Goal: Find specific page/section: Find specific page/section

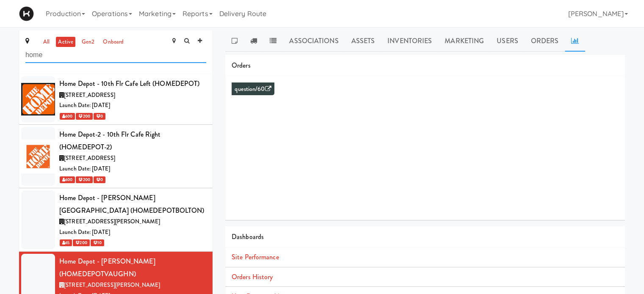
click at [61, 62] on input "home" at bounding box center [115, 55] width 181 height 16
type input "h"
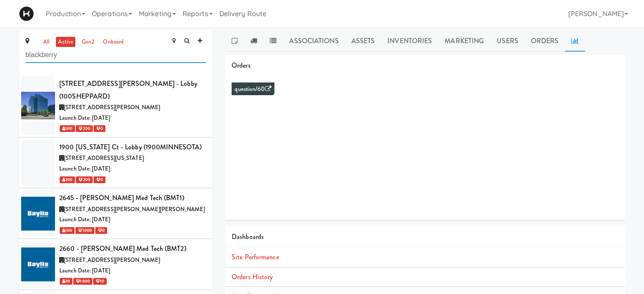
type input "blackberry"
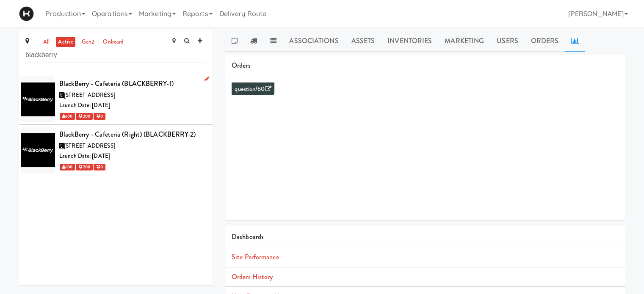
click at [143, 88] on div "BlackBerry - Cafeteria (BLACKBERRY-1)" at bounding box center [132, 83] width 147 height 13
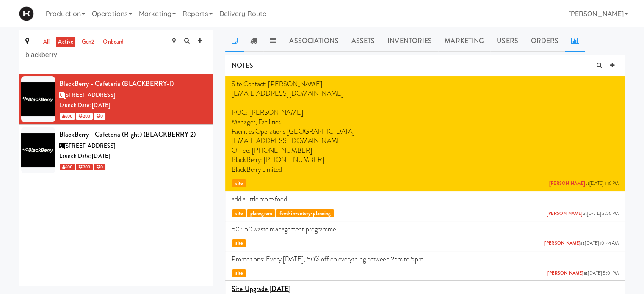
click at [574, 42] on icon at bounding box center [575, 40] width 8 height 7
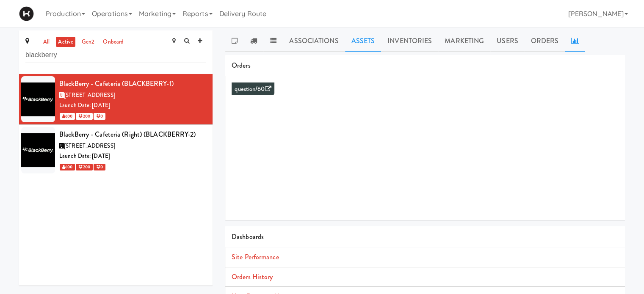
click at [352, 42] on link "Assets" at bounding box center [363, 40] width 36 height 21
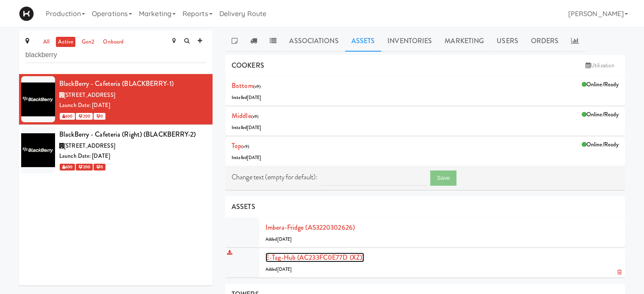
click at [277, 255] on link "E-tag-hub (AC233FC0E77D (XZ))" at bounding box center [314, 258] width 99 height 10
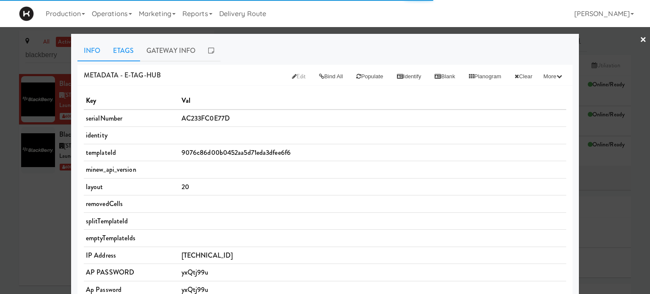
click at [116, 49] on link "Etags" at bounding box center [123, 50] width 33 height 21
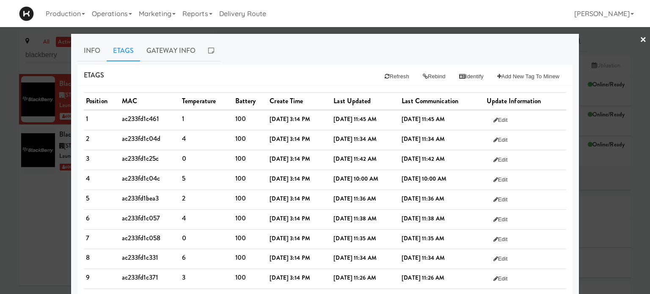
click at [599, 47] on div at bounding box center [325, 147] width 650 height 294
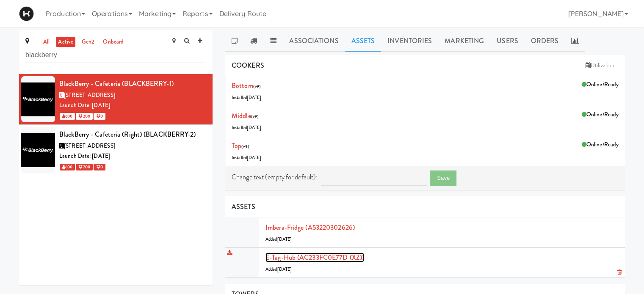
click at [305, 253] on link "E-tag-hub (AC233FC0E77D (XZ))" at bounding box center [314, 258] width 99 height 10
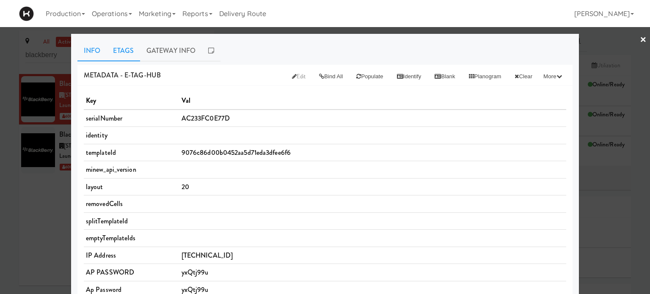
click at [135, 52] on link "Etags" at bounding box center [123, 50] width 33 height 21
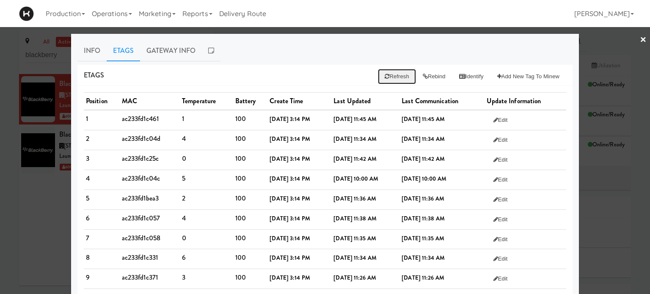
click at [391, 76] on button "Refresh" at bounding box center [397, 76] width 38 height 15
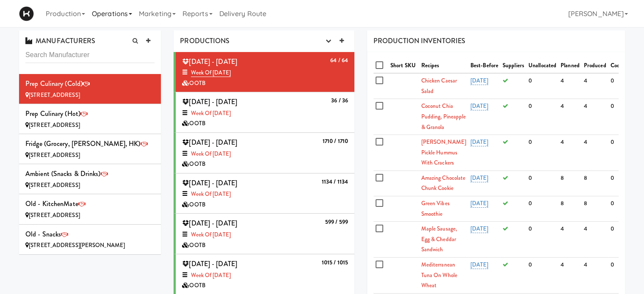
click at [133, 10] on link "Operations" at bounding box center [111, 13] width 47 height 27
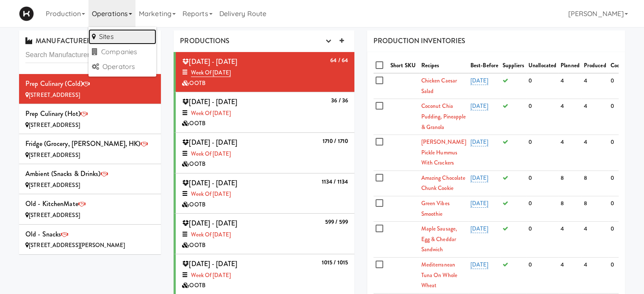
click at [113, 42] on link "Sites" at bounding box center [122, 36] width 68 height 15
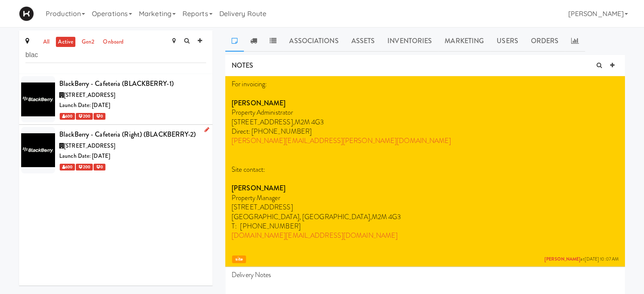
type input "blac"
click at [161, 156] on div "Launch Date: [DATE]" at bounding box center [132, 156] width 147 height 11
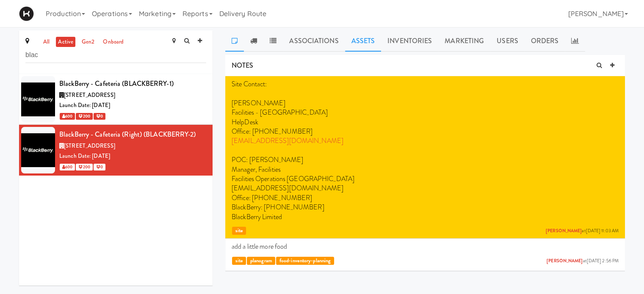
click at [352, 39] on link "Assets" at bounding box center [363, 40] width 36 height 21
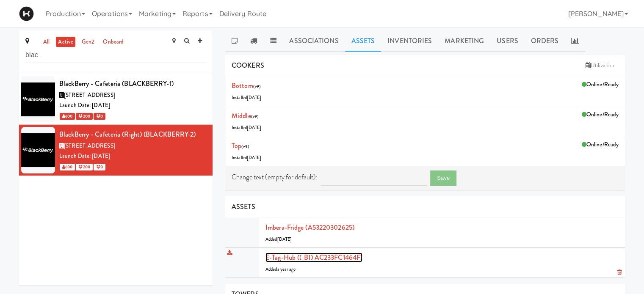
click at [290, 259] on link "E-tag-hub ((_B1) AC233FC1464F)" at bounding box center [313, 258] width 97 height 10
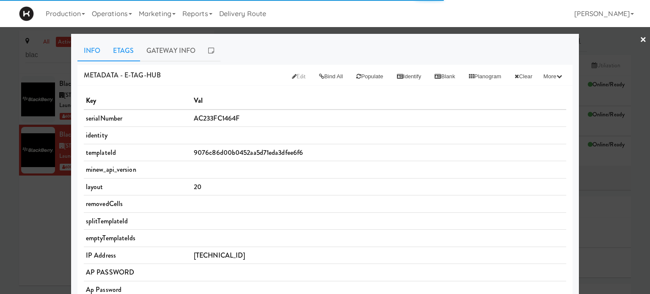
click at [124, 47] on link "Etags" at bounding box center [123, 50] width 33 height 21
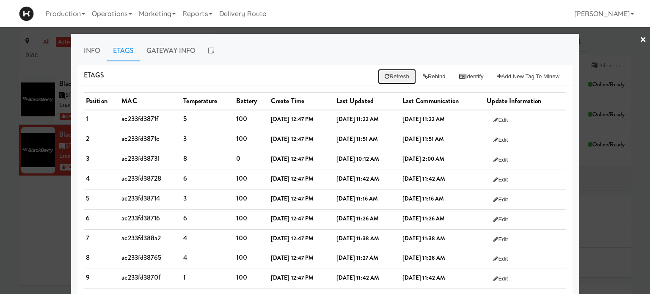
click at [389, 75] on button "Refresh" at bounding box center [397, 76] width 38 height 15
